Goal: Communication & Community: Share content

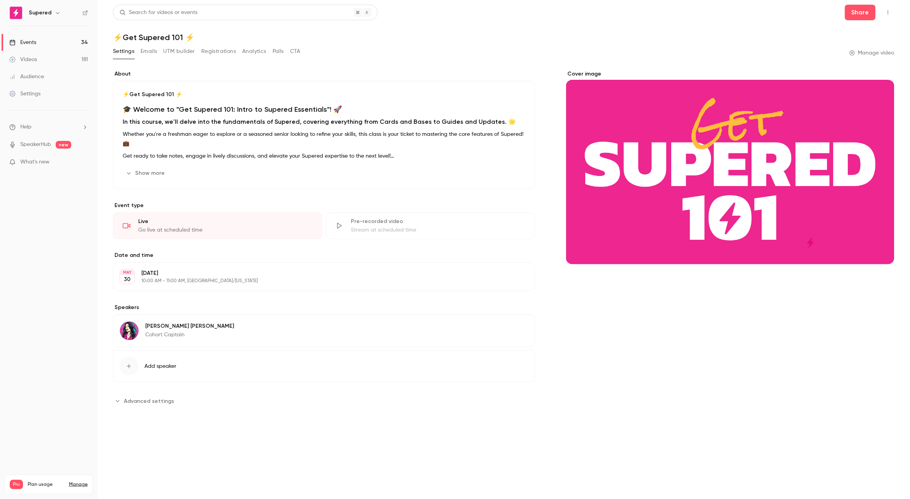
click at [51, 42] on link "Events 34" at bounding box center [48, 42] width 97 height 17
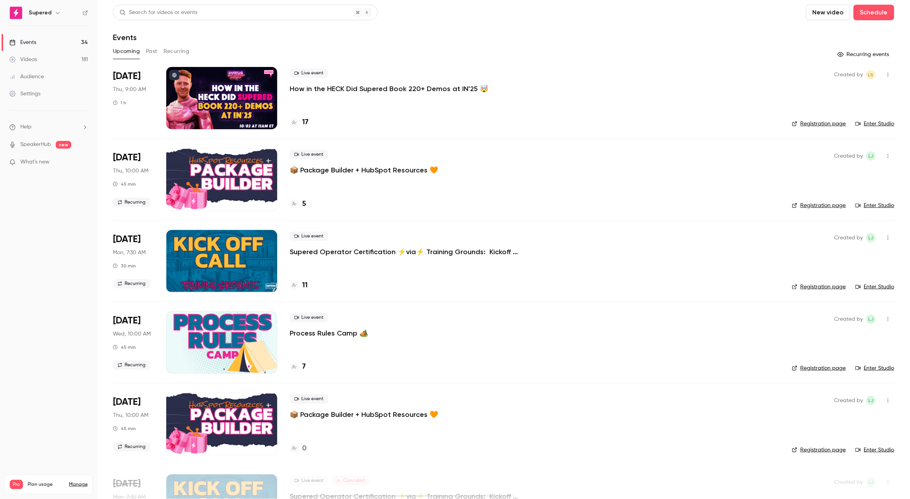
click at [867, 122] on link "Enter Studio" at bounding box center [875, 124] width 39 height 8
click at [889, 78] on button "button" at bounding box center [888, 75] width 12 height 12
click at [843, 118] on div "Invite to Studio" at bounding box center [858, 115] width 59 height 8
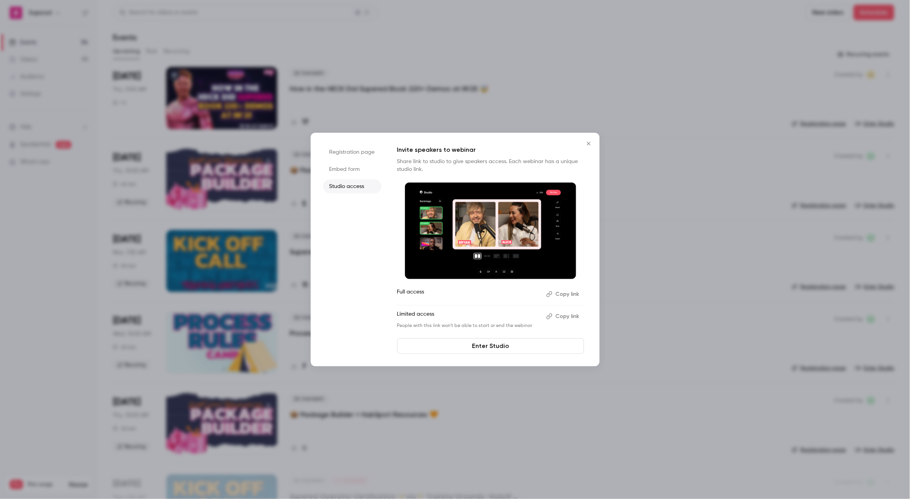
click at [565, 294] on button "Copy link" at bounding box center [563, 294] width 41 height 12
